Goal: Information Seeking & Learning: Learn about a topic

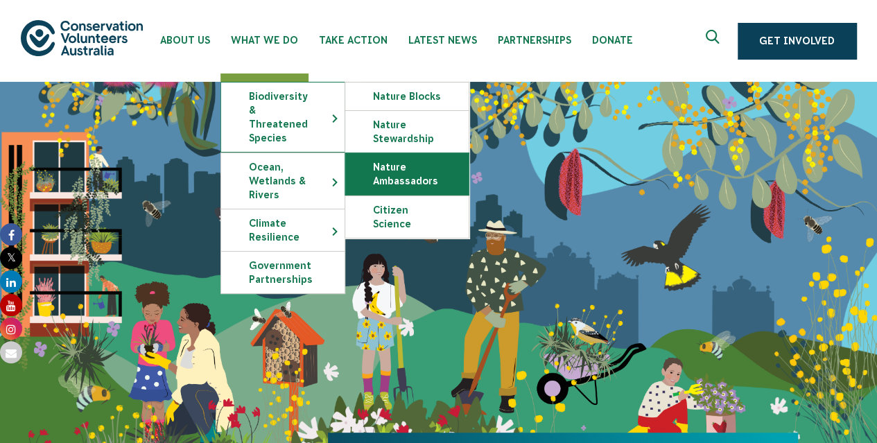
click at [399, 171] on link "Nature Ambassadors" at bounding box center [406, 174] width 123 height 42
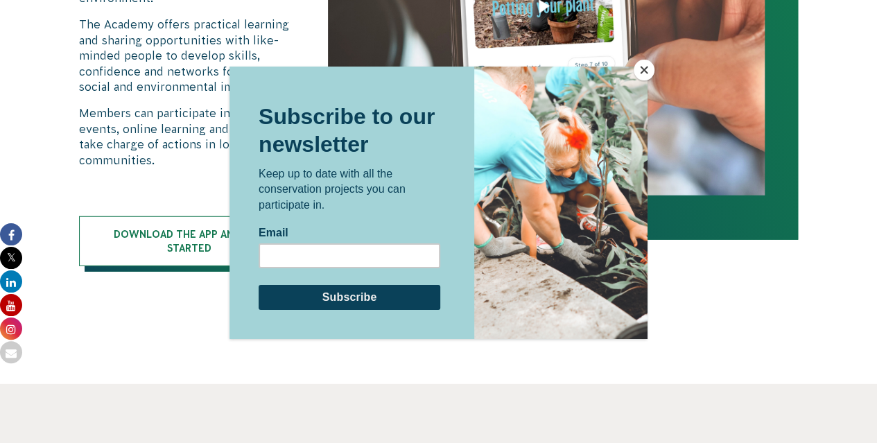
scroll to position [1813, 0]
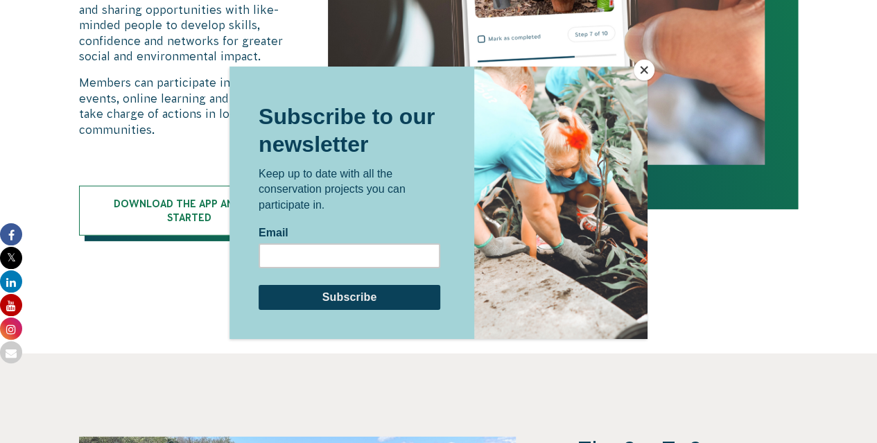
click at [649, 71] on button "Close" at bounding box center [644, 70] width 21 height 21
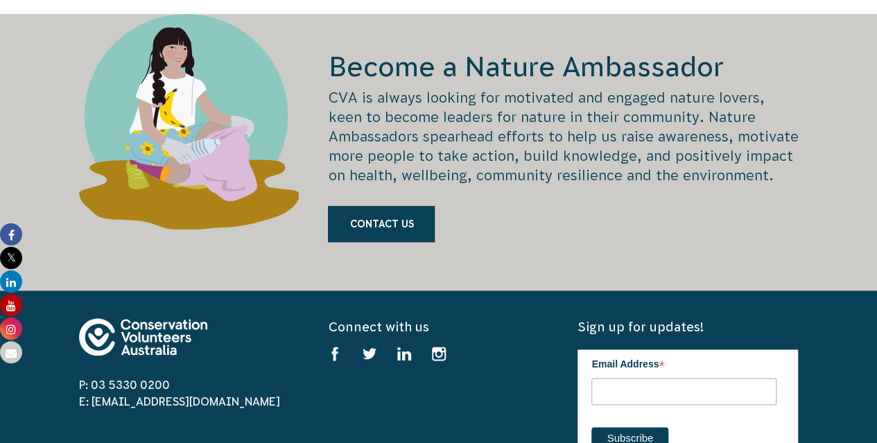
scroll to position [3339, 0]
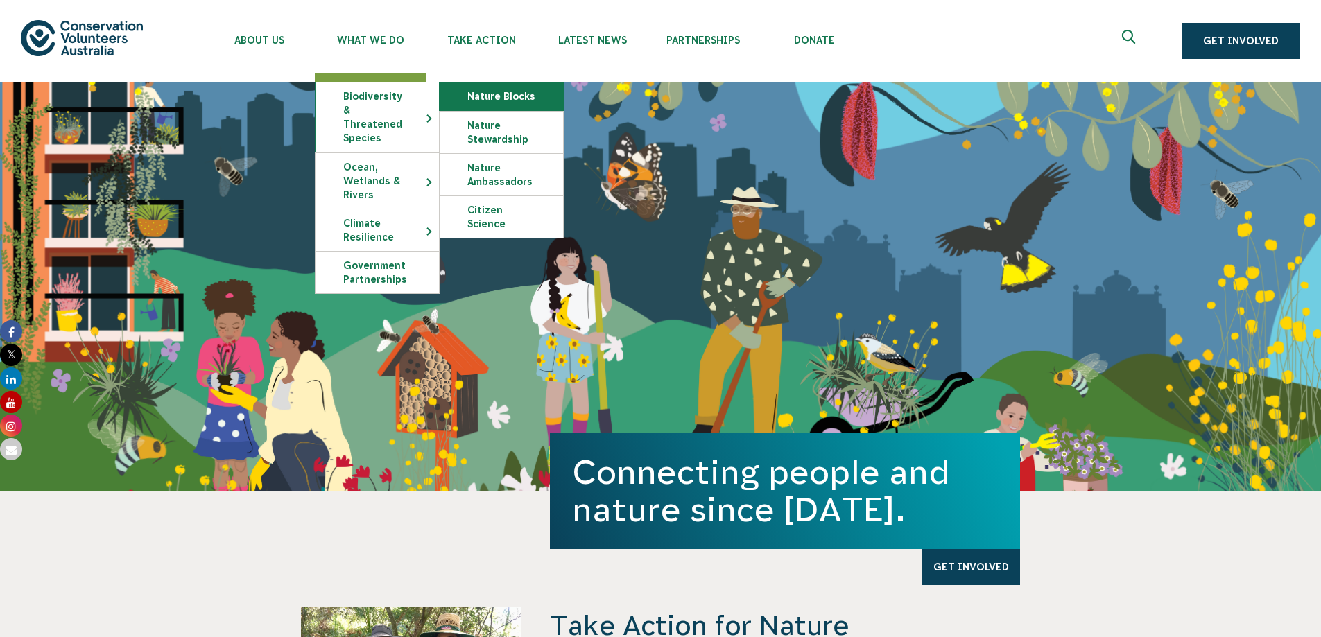
click at [472, 97] on link "Nature Blocks" at bounding box center [501, 97] width 123 height 28
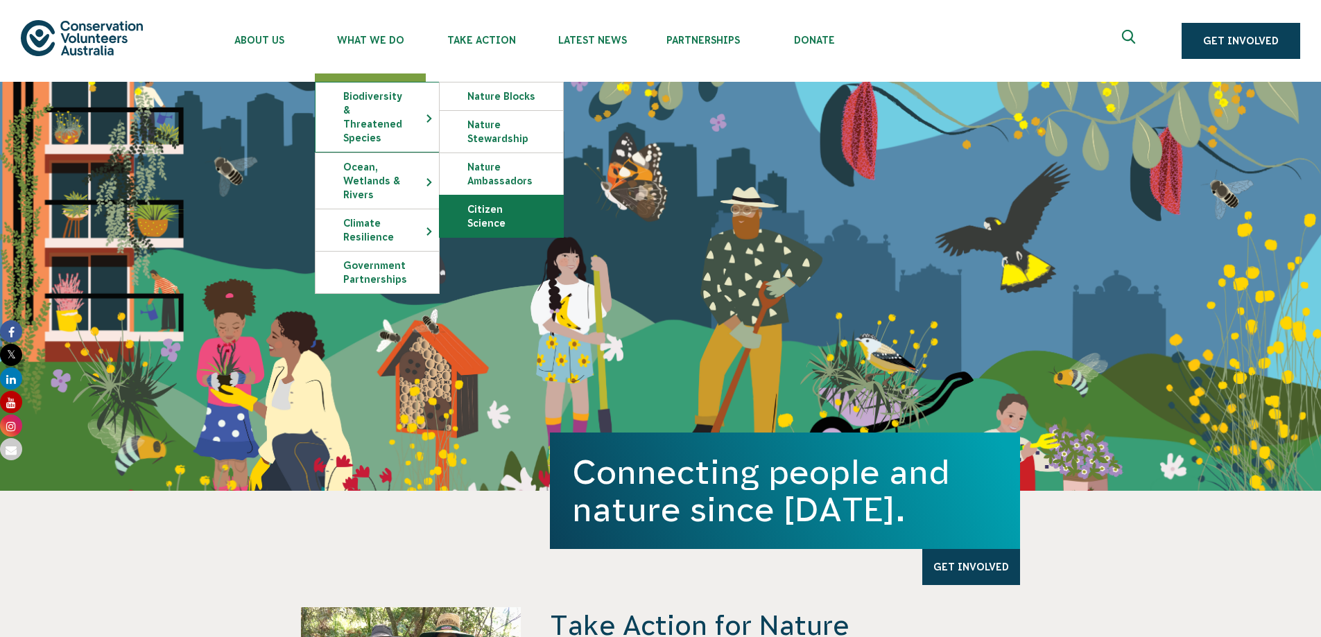
click at [475, 209] on link "Citizen Science" at bounding box center [501, 217] width 123 height 42
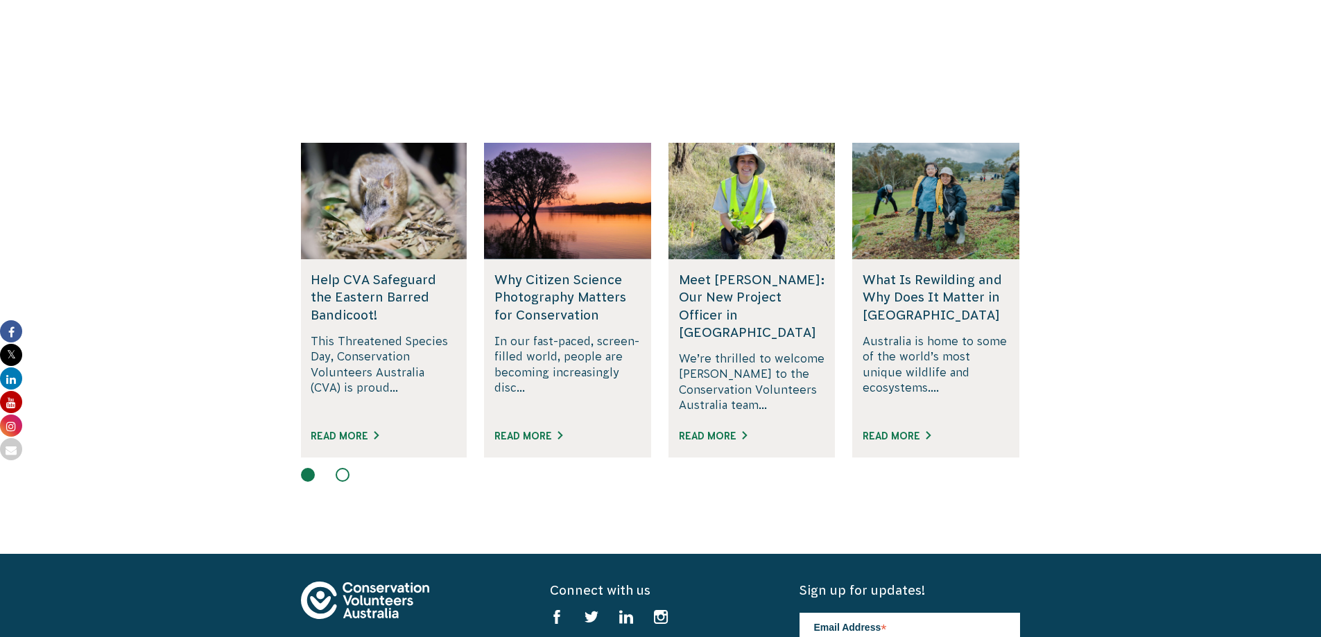
scroll to position [3478, 0]
